Goal: Task Accomplishment & Management: Manage account settings

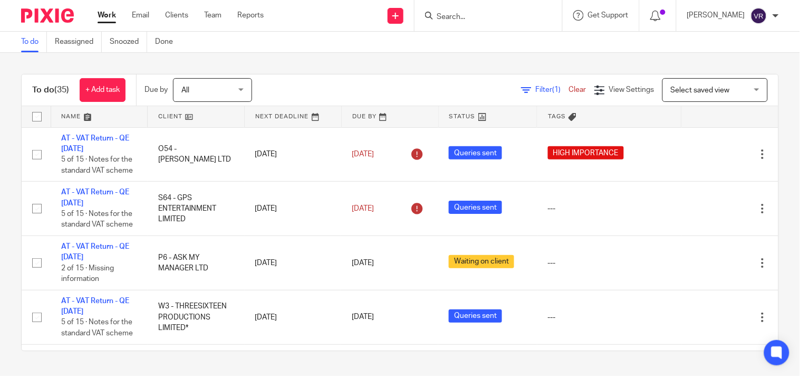
click at [431, 53] on div "To do (35) + Add task Due by All All Today Tomorrow This week Next week This mo…" at bounding box center [400, 212] width 800 height 319
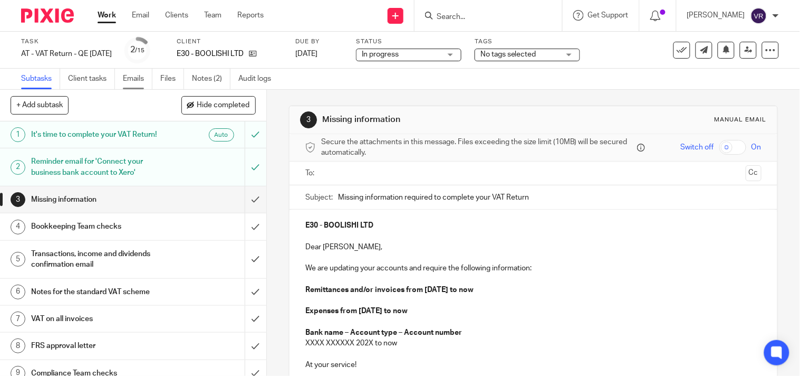
click at [132, 81] on link "Emails" at bounding box center [138, 79] width 30 height 21
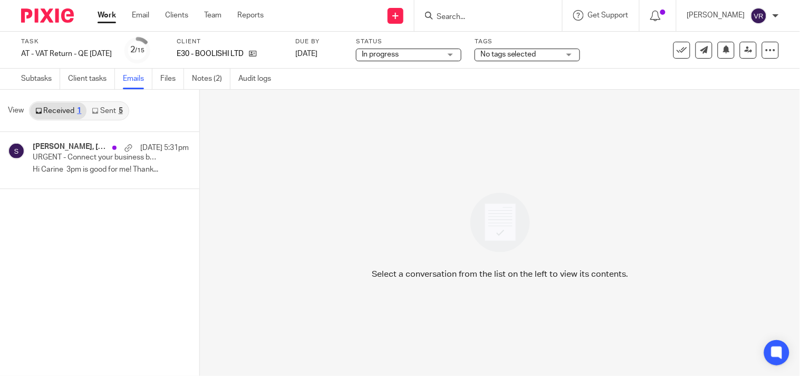
click at [108, 109] on link "Sent 5" at bounding box center [107, 110] width 41 height 17
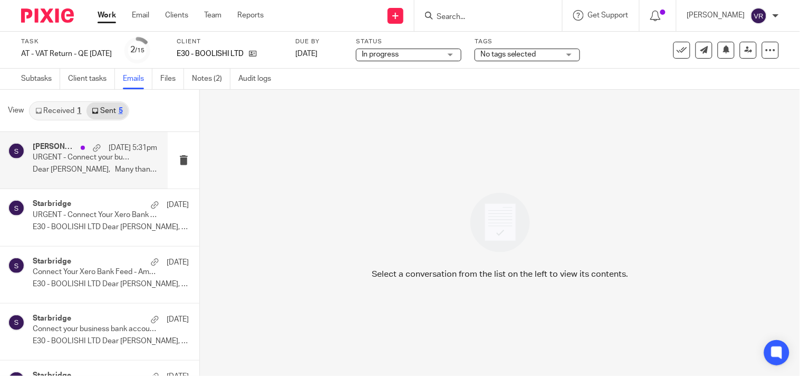
click at [91, 176] on div "Samie Elishi, Starbridge 22 Aug 5:31pm URGENT - Connect your business bank acco…" at bounding box center [95, 159] width 125 height 35
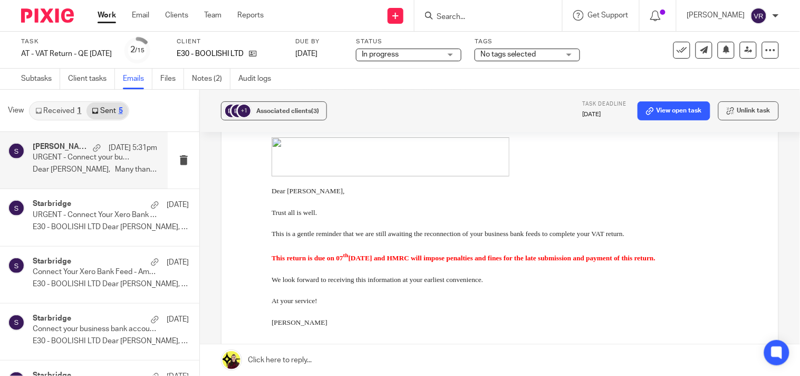
scroll to position [1641, 0]
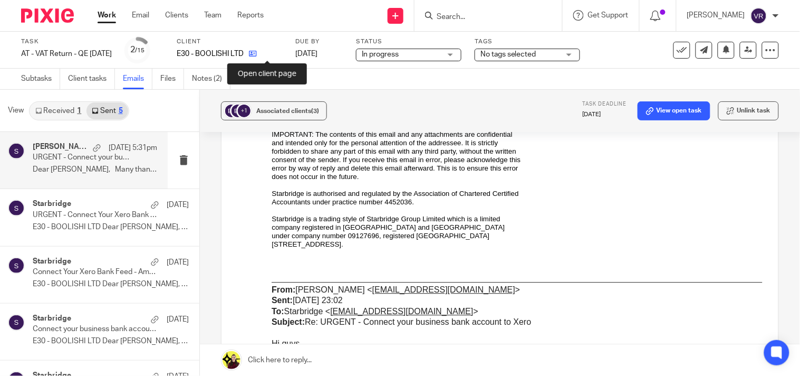
click at [257, 54] on icon at bounding box center [253, 54] width 8 height 8
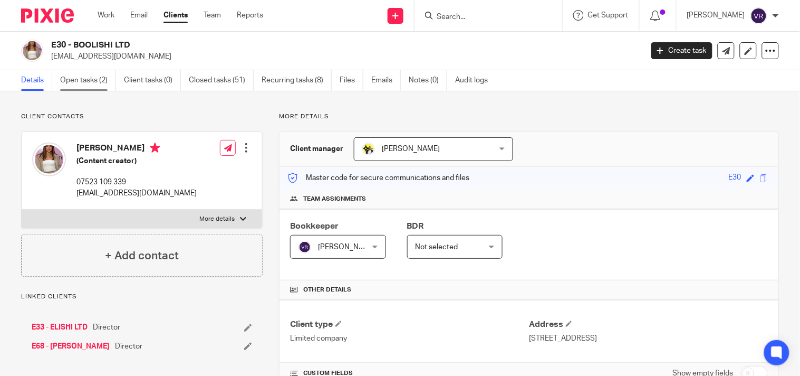
click at [70, 81] on link "Open tasks (2)" at bounding box center [88, 80] width 56 height 21
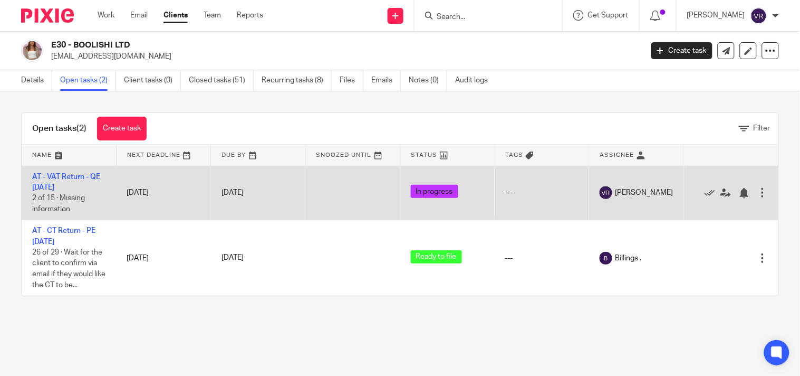
click at [56, 171] on td "AT - VAT Return - QE [DATE] 2 of 15 · Missing information" at bounding box center [69, 193] width 94 height 54
click at [63, 176] on link "AT - VAT Return - QE [DATE]" at bounding box center [66, 182] width 68 height 18
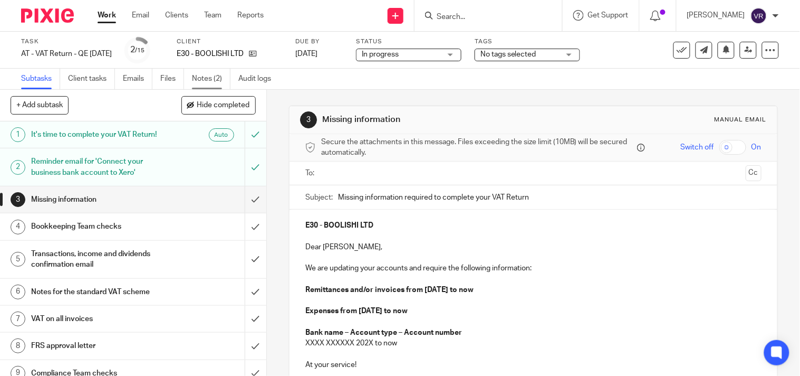
click at [212, 74] on link "Notes (2)" at bounding box center [211, 79] width 39 height 21
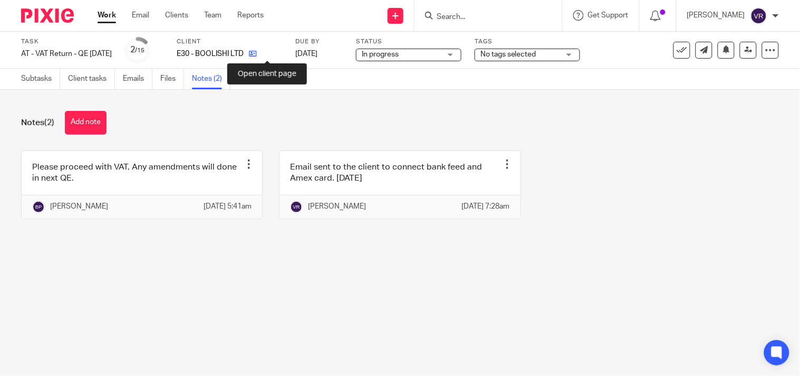
click at [257, 54] on icon at bounding box center [253, 54] width 8 height 8
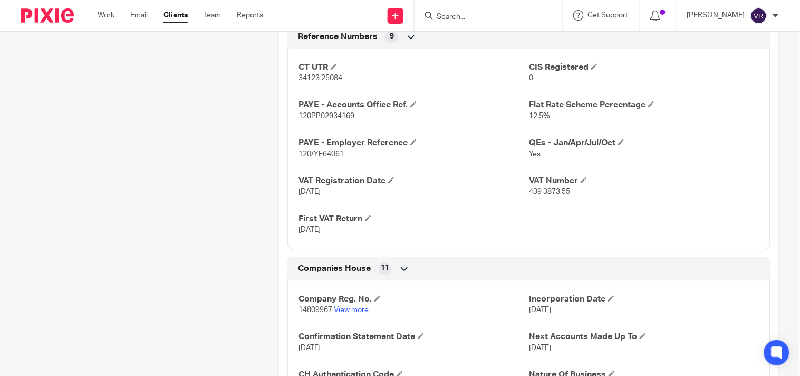
scroll to position [703, 0]
